Goal: Information Seeking & Learning: Learn about a topic

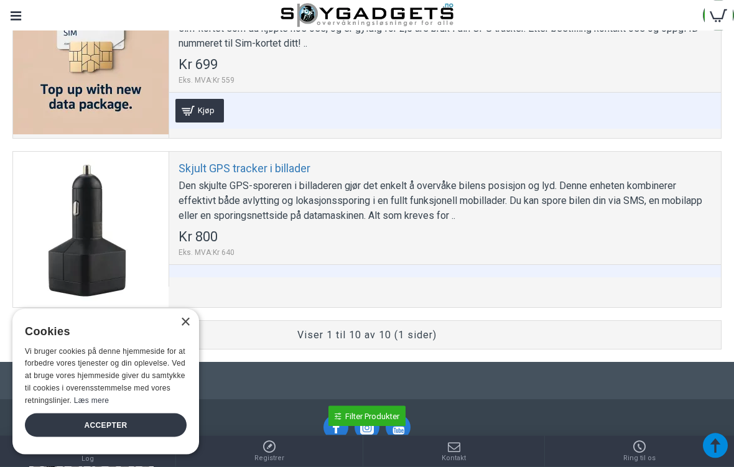
scroll to position [1833, 0]
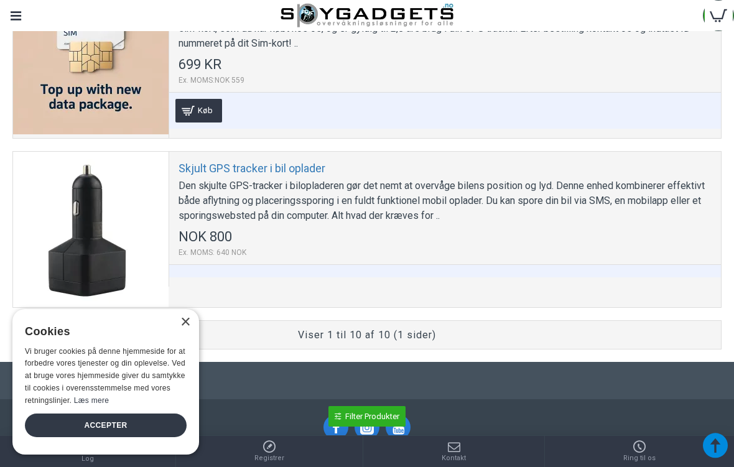
click at [192, 205] on div "Den skjulte GPS-tracker i bilopladeren gør det nemt at overvåge bilens position…" at bounding box center [445, 201] width 533 height 45
copy link "Skjult GPS tracker i bil oplader"
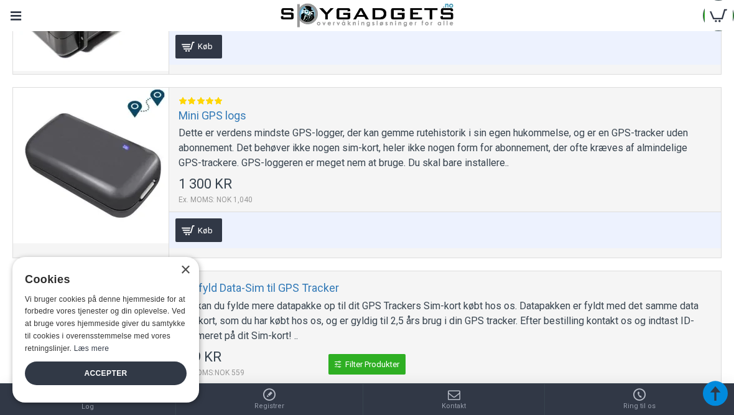
scroll to position [1539, 0]
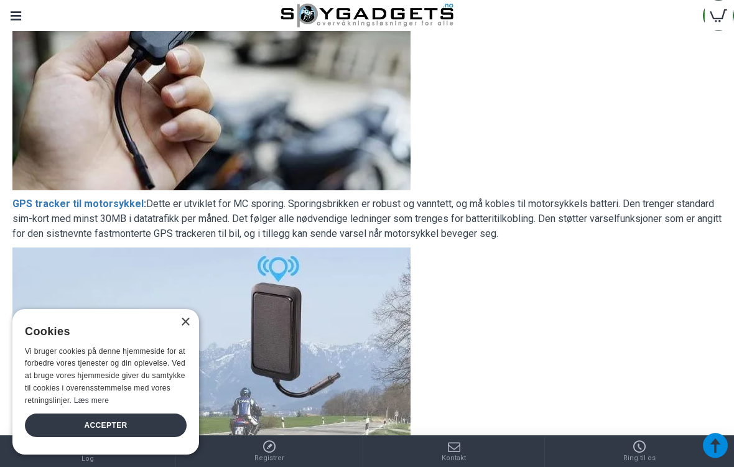
scroll to position [3134, 0]
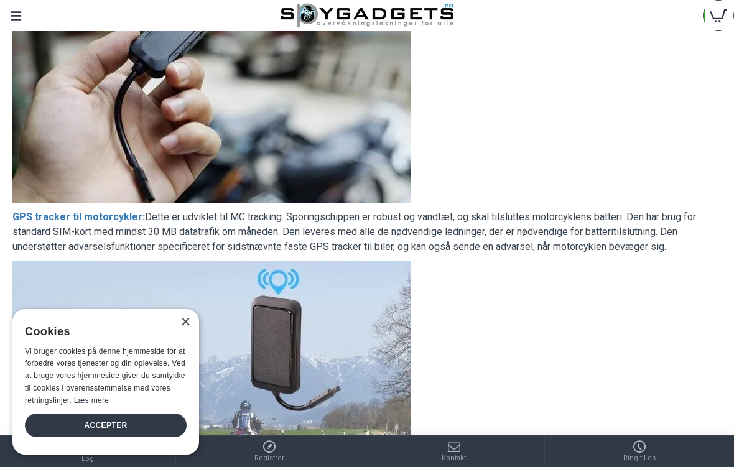
click at [649, 151] on p at bounding box center [366, 91] width 709 height 224
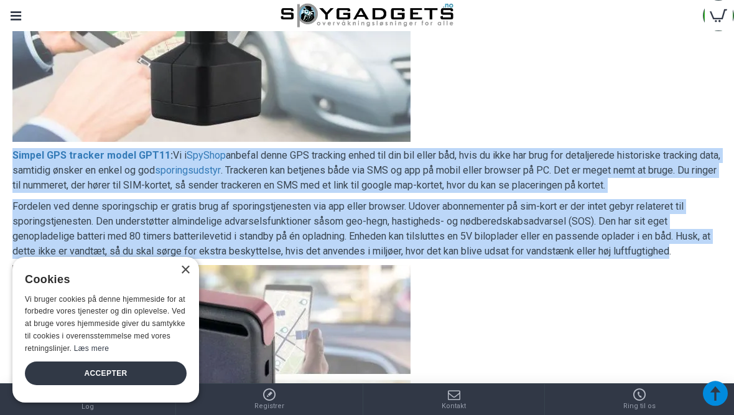
scroll to position [3865, 0]
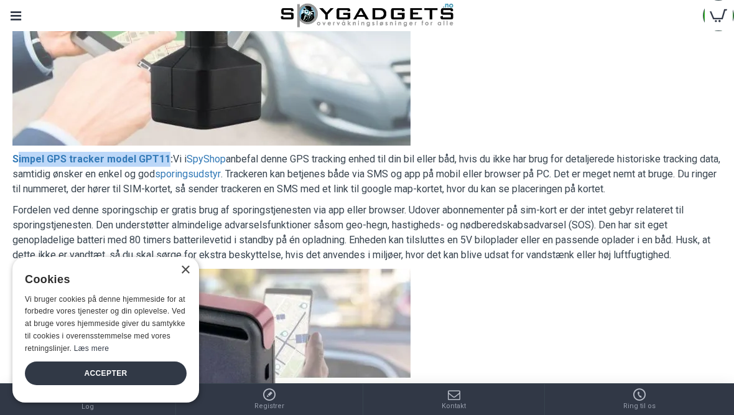
copy link "impel GPS tracker model GPT11"
copy link "Simpel GPS tracker model GPT11"
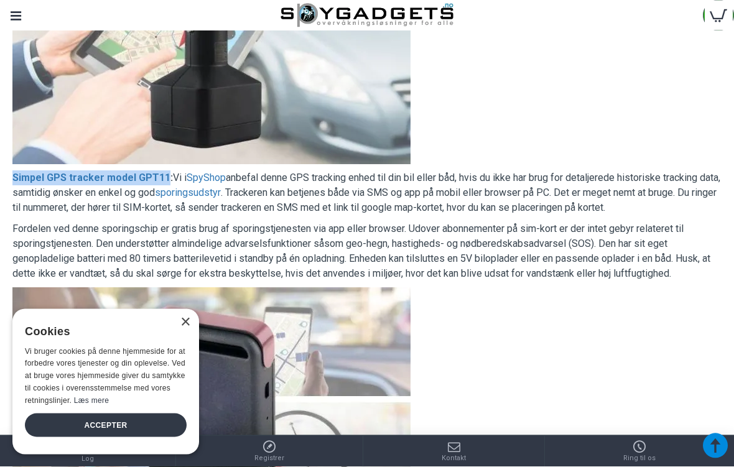
scroll to position [3854, 0]
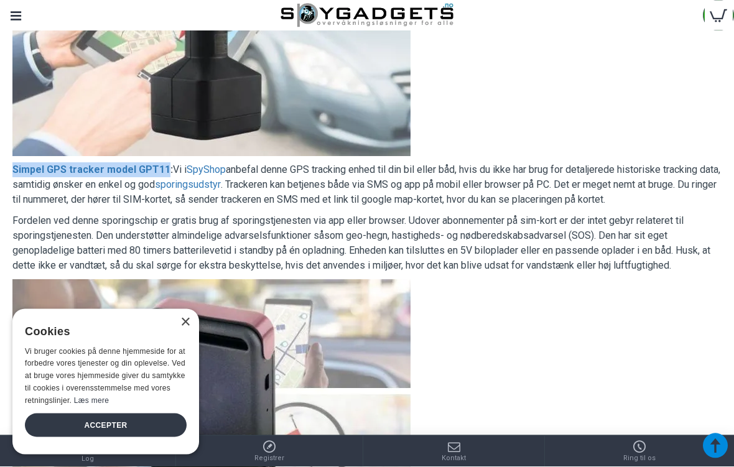
copy link "Simpel GPS tracker model GPT11"
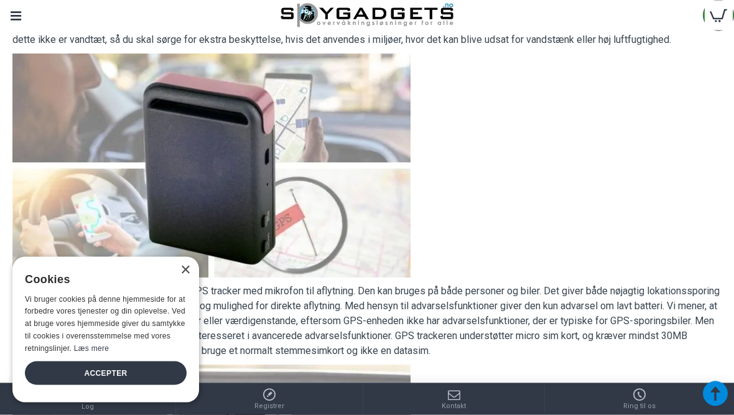
scroll to position [4080, 0]
